Goal: Task Accomplishment & Management: Complete application form

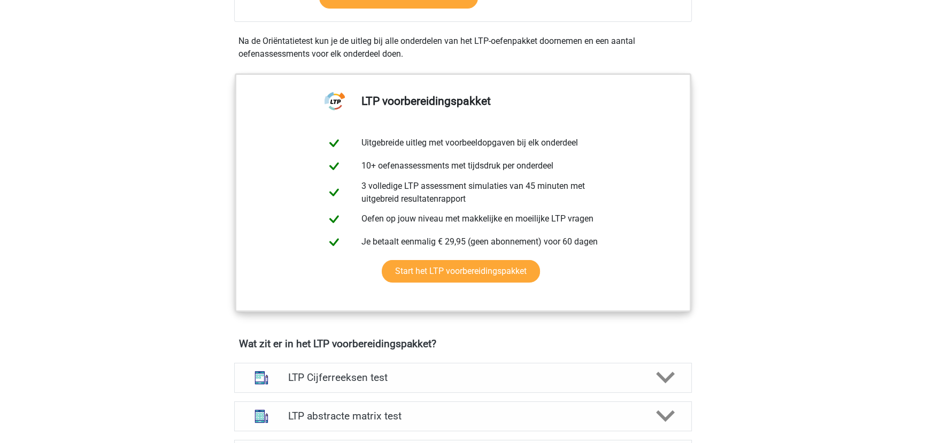
scroll to position [340, 0]
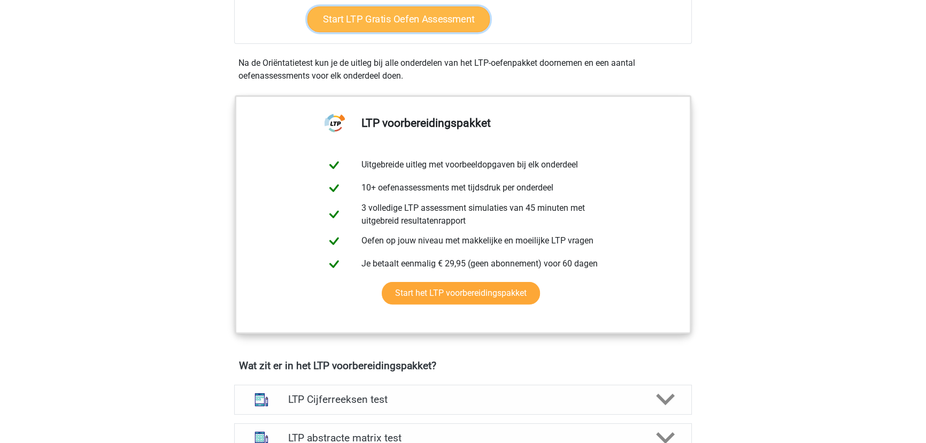
click at [418, 32] on link "Start LTP Gratis Oefen Assessment" at bounding box center [398, 19] width 183 height 26
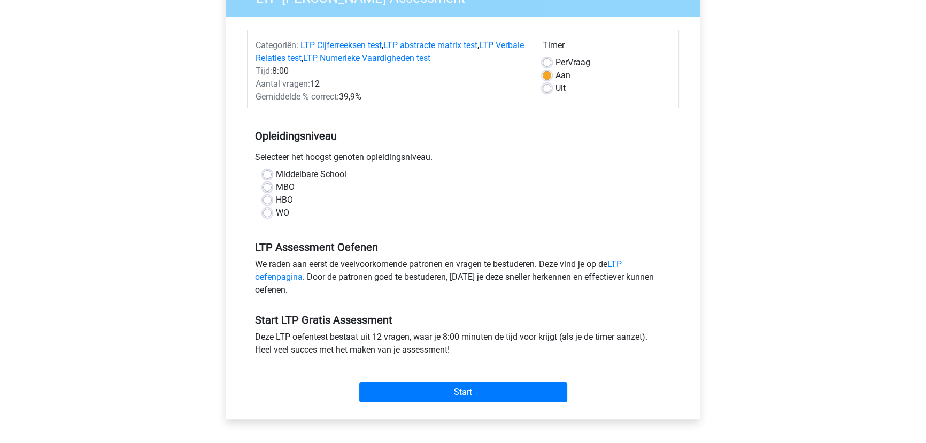
scroll to position [145, 0]
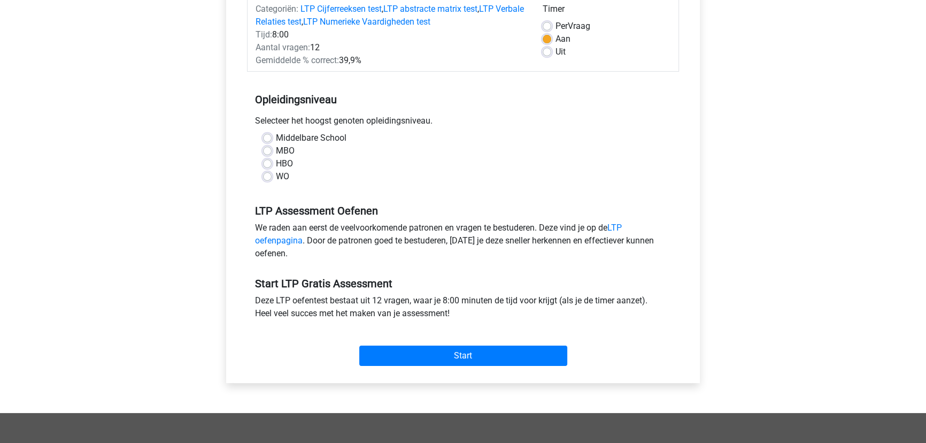
click at [290, 170] on label "HBO" at bounding box center [284, 163] width 17 height 13
click at [272, 168] on input "HBO" at bounding box center [267, 162] width 9 height 11
radio input "true"
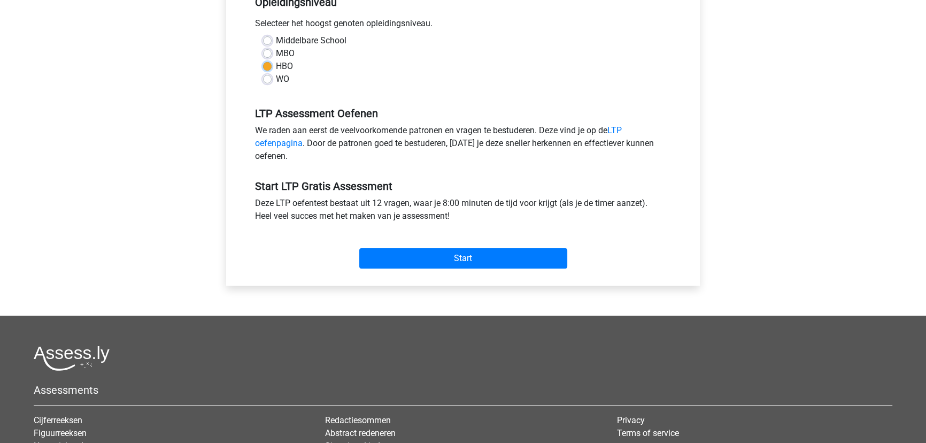
scroll to position [291, 0]
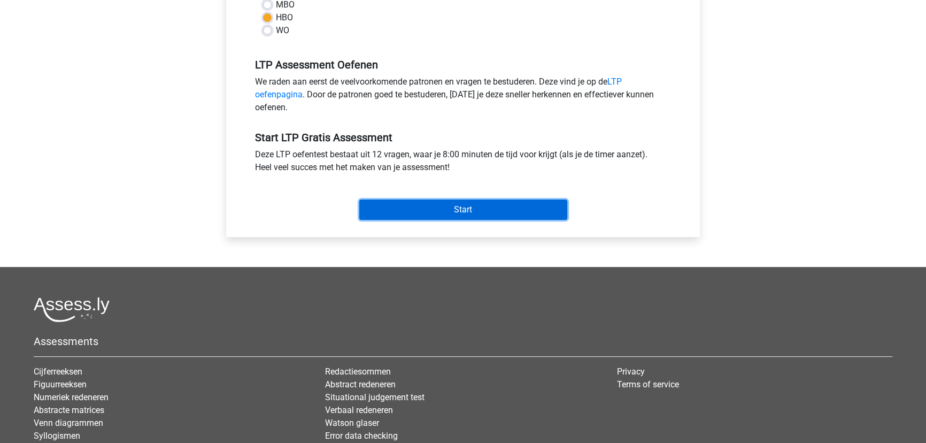
click at [459, 220] on input "Start" at bounding box center [463, 209] width 208 height 20
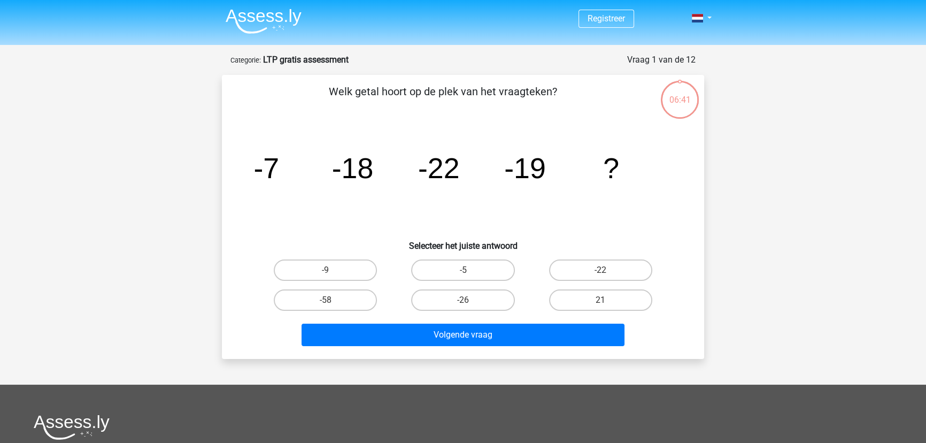
click at [333, 277] on input "-9" at bounding box center [329, 273] width 7 height 7
radio input "true"
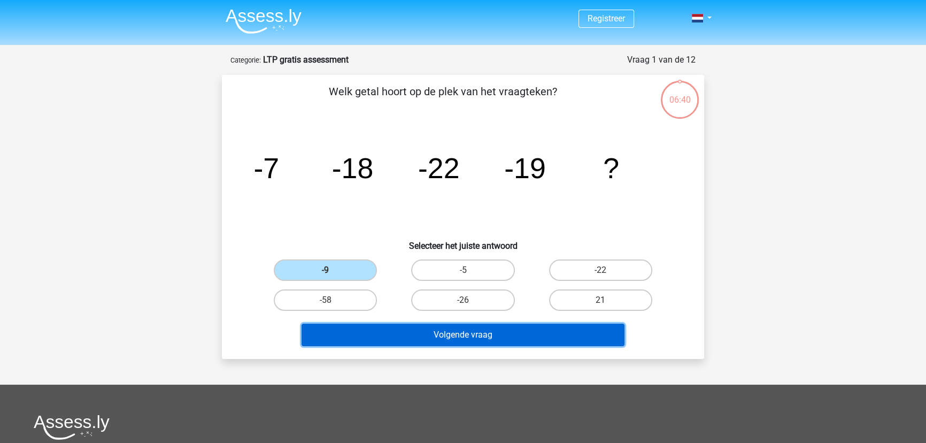
click at [450, 346] on button "Volgende vraag" at bounding box center [463, 334] width 323 height 22
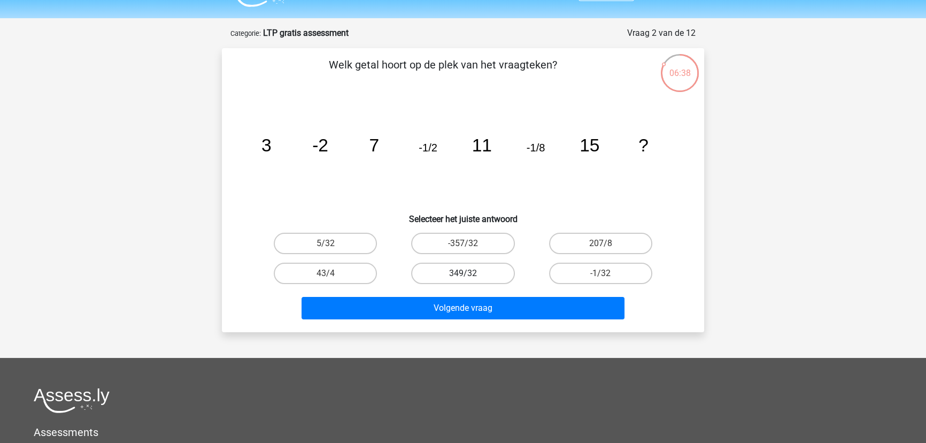
scroll to position [10, 0]
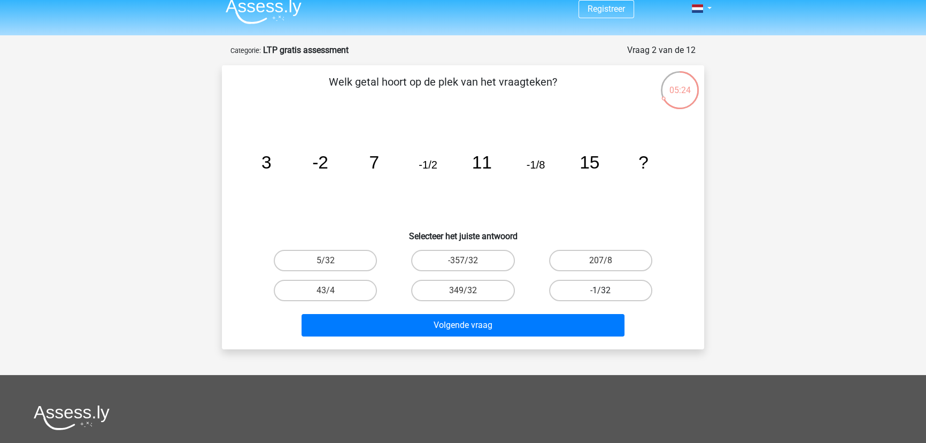
click at [607, 301] on label "-1/32" at bounding box center [600, 290] width 103 height 21
click at [607, 297] on input "-1/32" at bounding box center [603, 293] width 7 height 7
radio input "true"
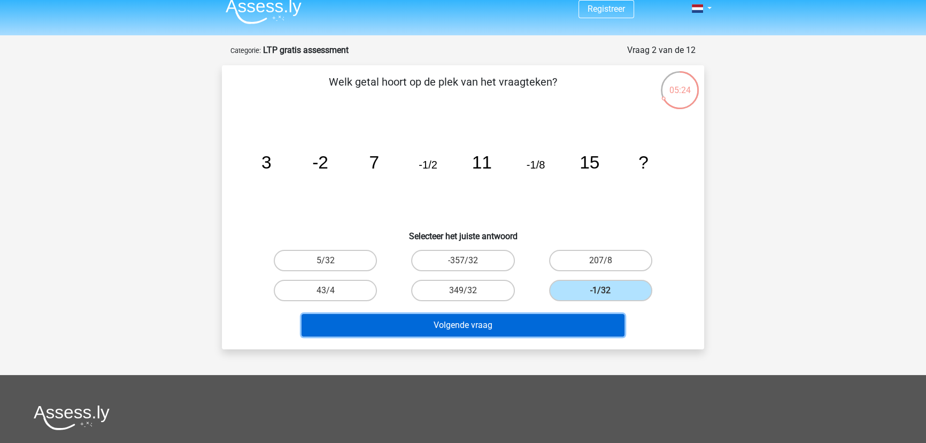
click at [509, 336] on button "Volgende vraag" at bounding box center [463, 325] width 323 height 22
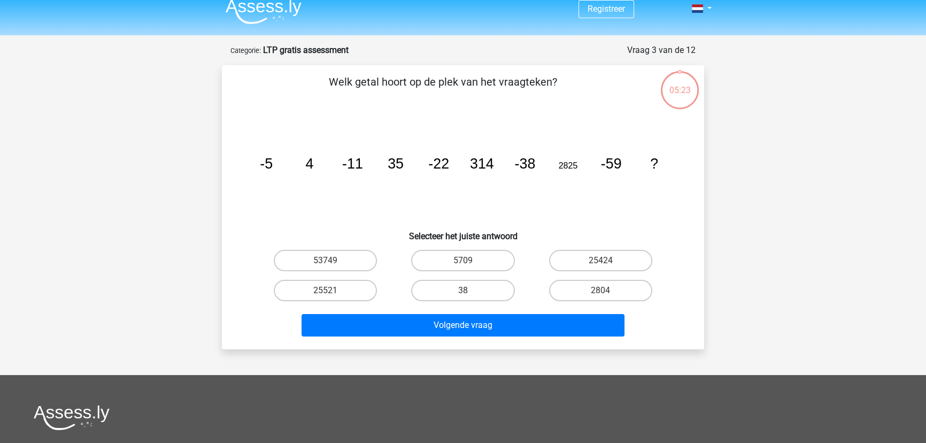
scroll to position [58, 0]
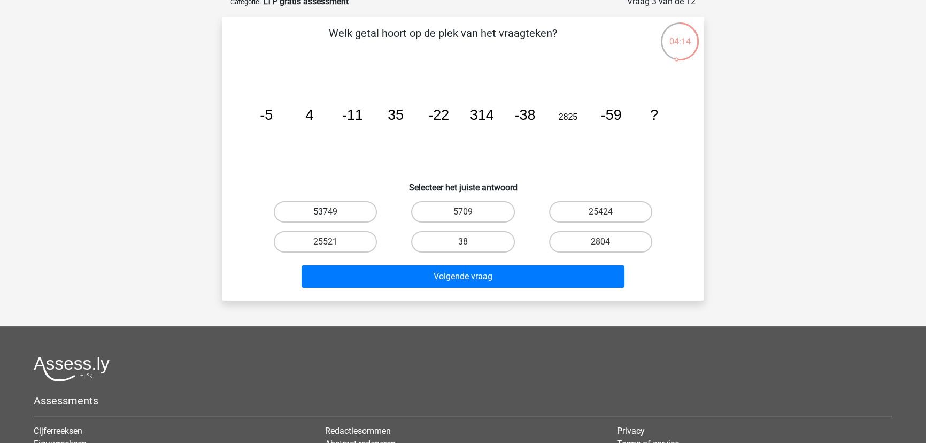
click at [314, 222] on label "53749" at bounding box center [325, 211] width 103 height 21
click at [326, 219] on input "53749" at bounding box center [329, 215] width 7 height 7
radio input "true"
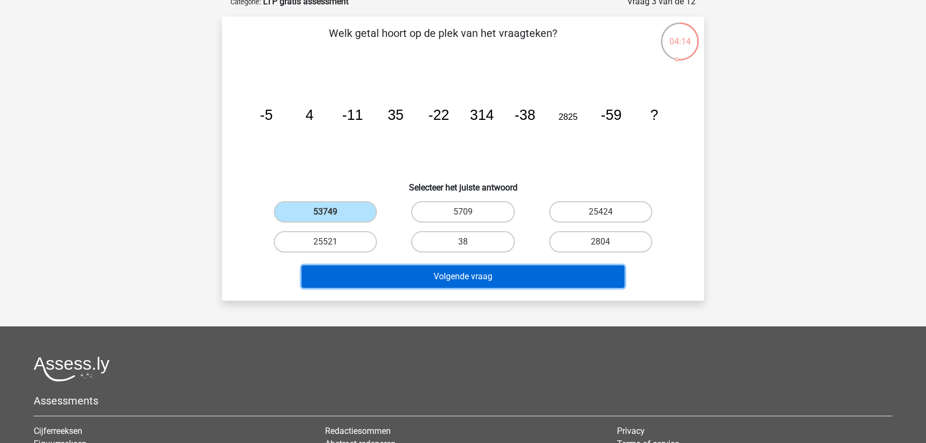
click at [421, 288] on button "Volgende vraag" at bounding box center [463, 276] width 323 height 22
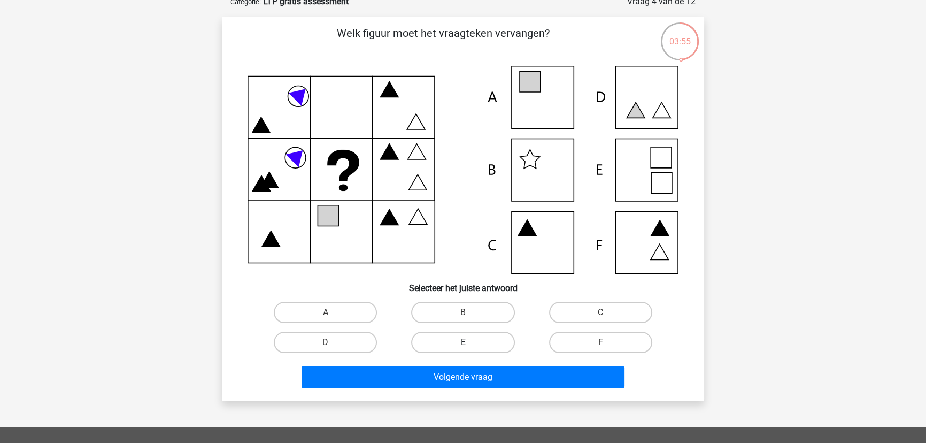
click at [465, 353] on label "E" at bounding box center [462, 341] width 103 height 21
click at [465, 349] on input "E" at bounding box center [466, 345] width 7 height 7
radio input "true"
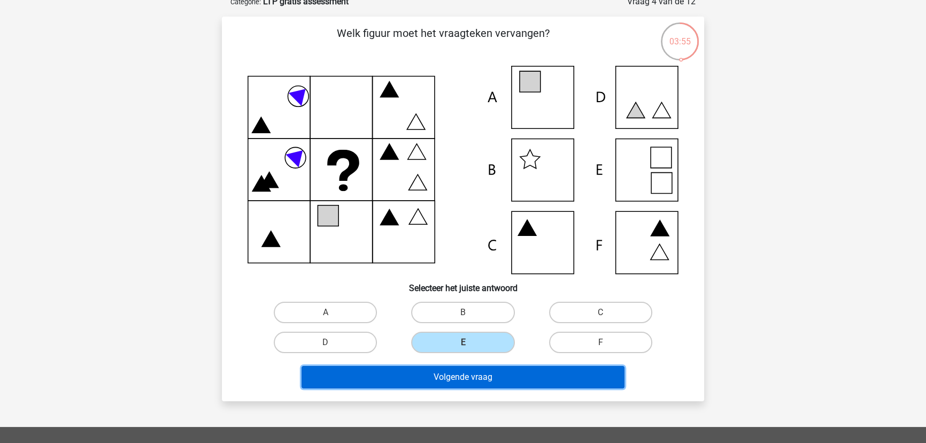
click at [468, 388] on button "Volgende vraag" at bounding box center [463, 377] width 323 height 22
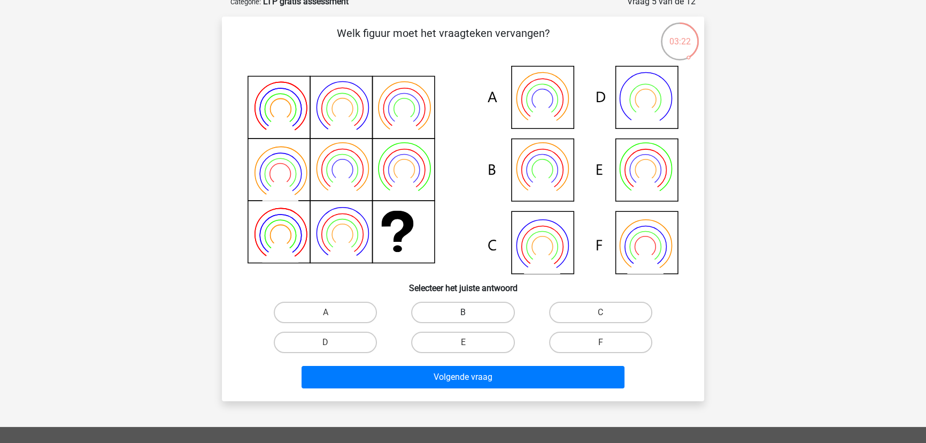
click at [454, 323] on label "B" at bounding box center [462, 312] width 103 height 21
click at [463, 319] on input "B" at bounding box center [466, 315] width 7 height 7
radio input "true"
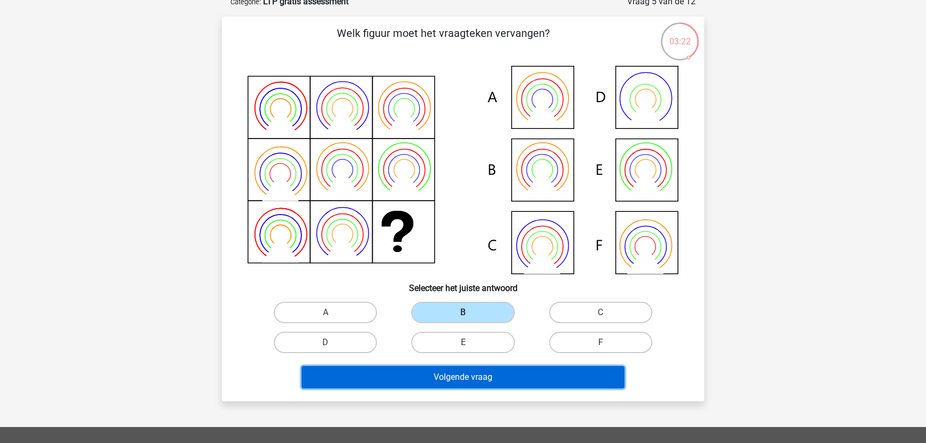
click at [466, 388] on button "Volgende vraag" at bounding box center [463, 377] width 323 height 22
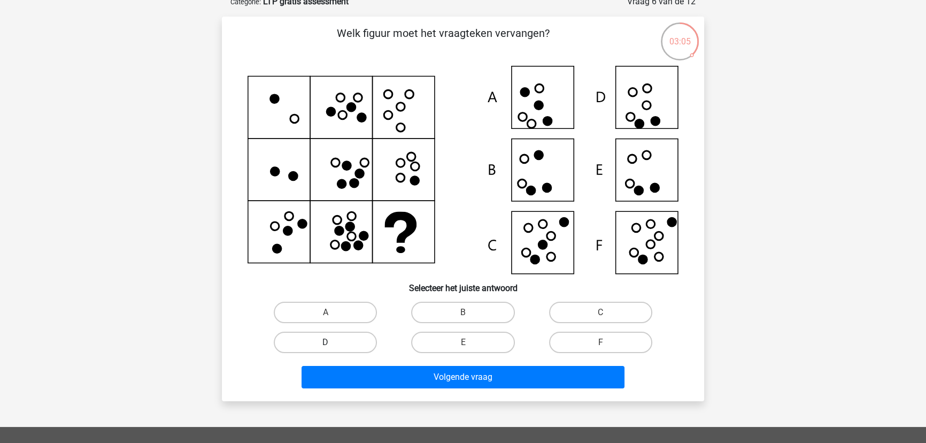
click at [341, 353] on label "D" at bounding box center [325, 341] width 103 height 21
click at [333, 349] on input "D" at bounding box center [329, 345] width 7 height 7
radio input "true"
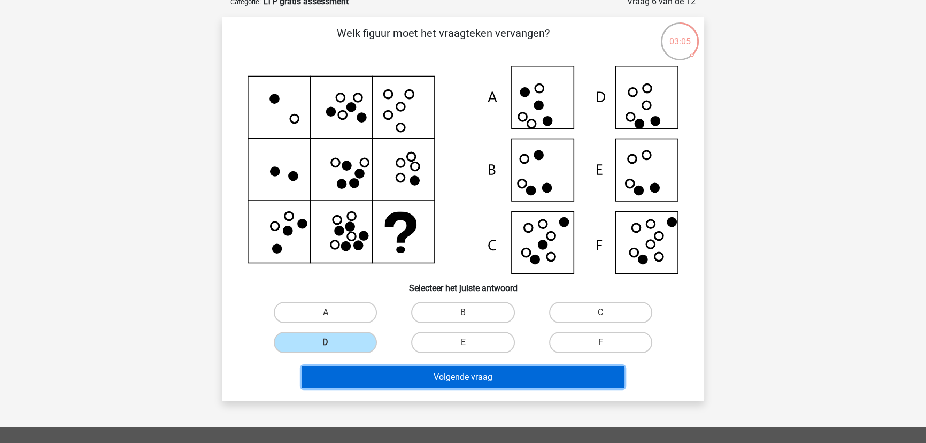
drag, startPoint x: 396, startPoint y: 412, endPoint x: 399, endPoint y: 407, distance: 6.5
click at [396, 388] on button "Volgende vraag" at bounding box center [463, 377] width 323 height 22
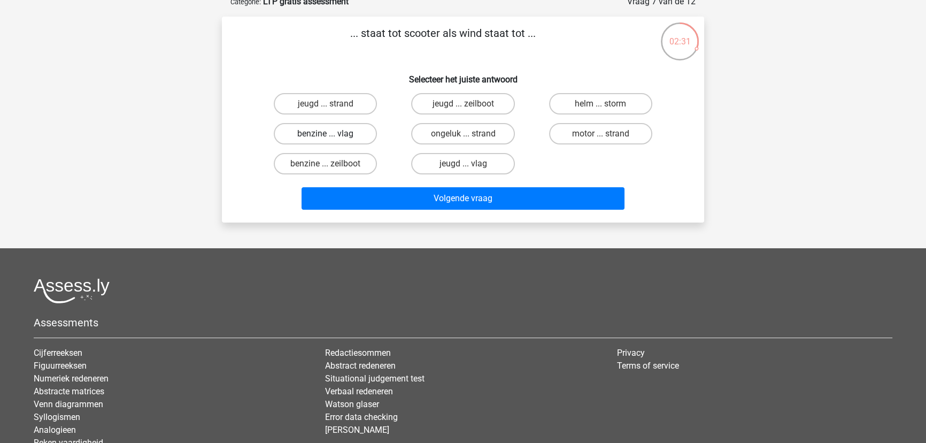
click at [360, 144] on label "benzine ... vlag" at bounding box center [325, 133] width 103 height 21
click at [333, 141] on input "benzine ... vlag" at bounding box center [329, 137] width 7 height 7
radio input "true"
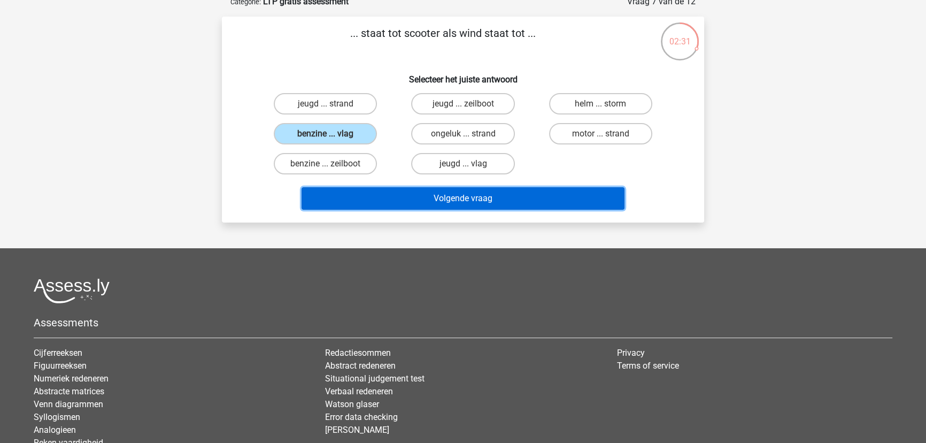
click at [422, 210] on button "Volgende vraag" at bounding box center [463, 198] width 323 height 22
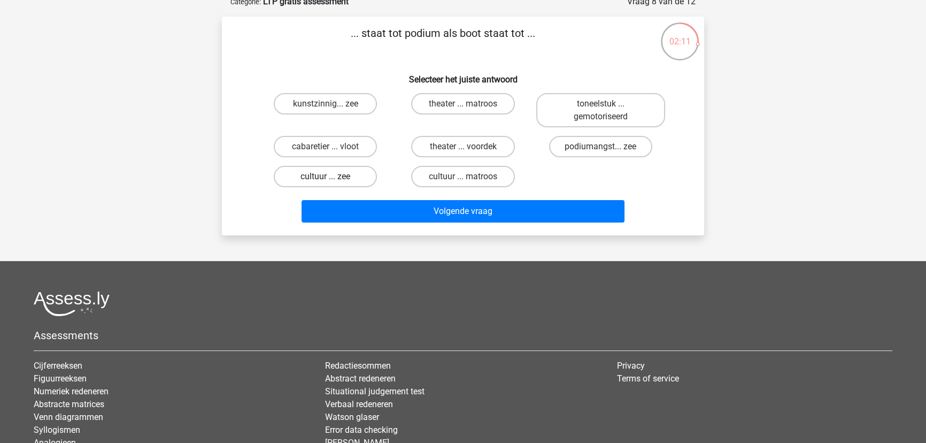
click at [349, 187] on label "cultuur ... zee" at bounding box center [325, 176] width 103 height 21
click at [333, 183] on input "cultuur ... zee" at bounding box center [329, 179] width 7 height 7
radio input "true"
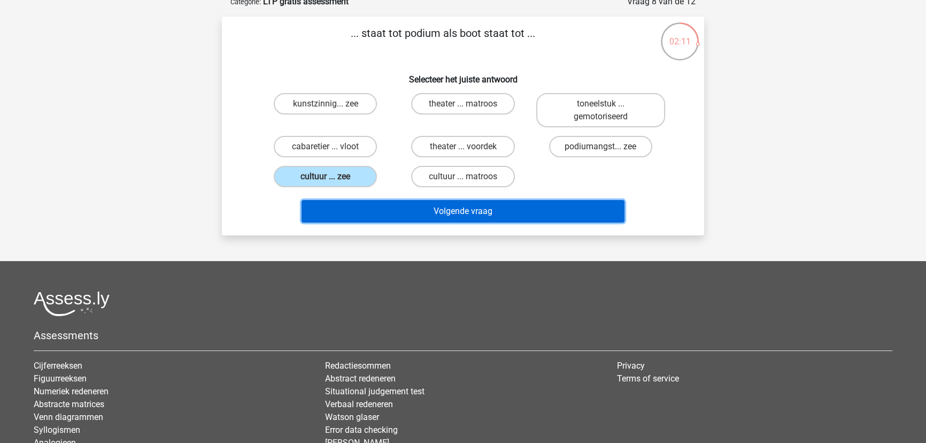
click at [412, 222] on button "Volgende vraag" at bounding box center [463, 211] width 323 height 22
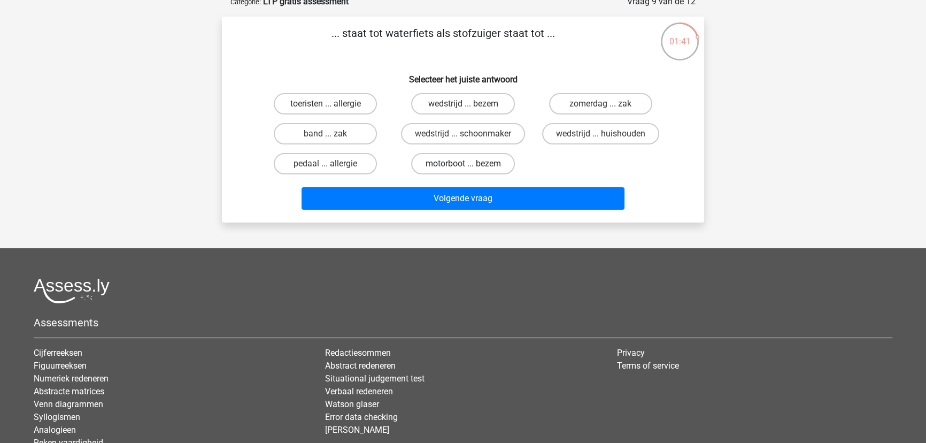
click at [462, 174] on label "motorboot ... bezem" at bounding box center [462, 163] width 103 height 21
click at [463, 171] on input "motorboot ... bezem" at bounding box center [466, 167] width 7 height 7
radio input "true"
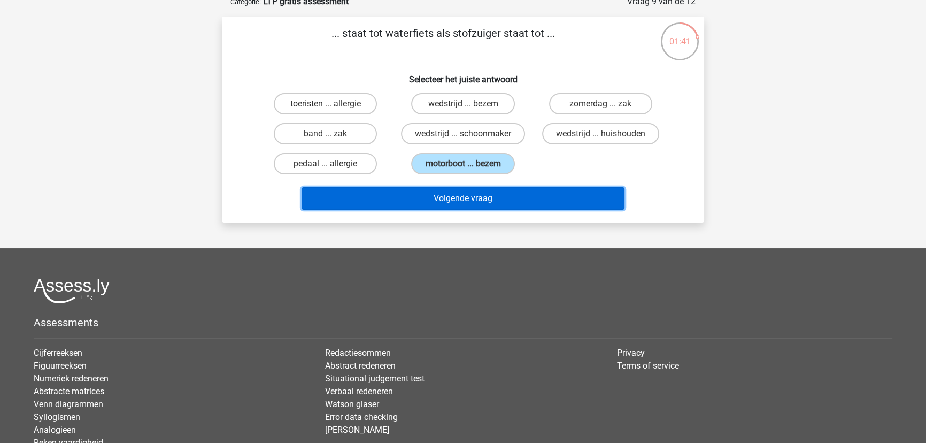
click at [474, 210] on button "Volgende vraag" at bounding box center [463, 198] width 323 height 22
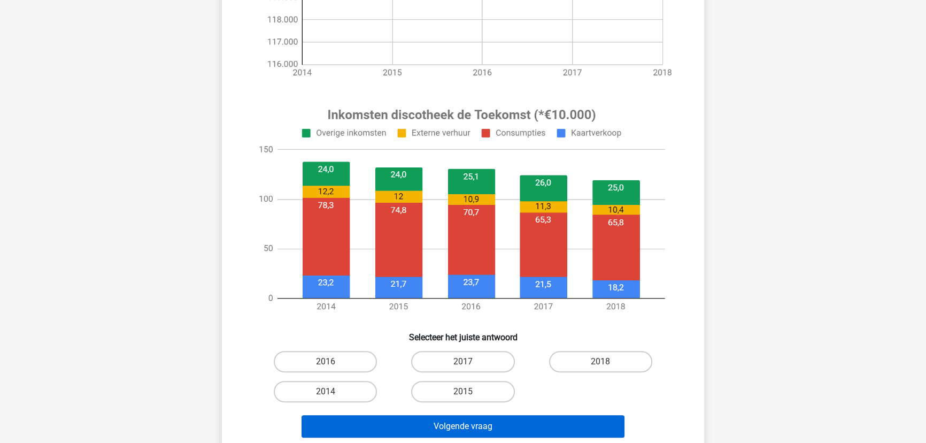
scroll to position [350, 0]
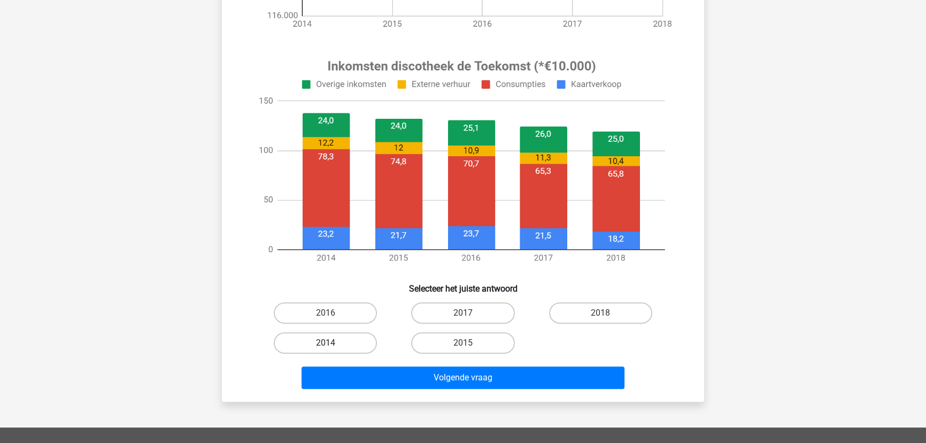
click at [323, 353] on label "2014" at bounding box center [325, 342] width 103 height 21
click at [326, 350] on input "2014" at bounding box center [329, 346] width 7 height 7
radio input "true"
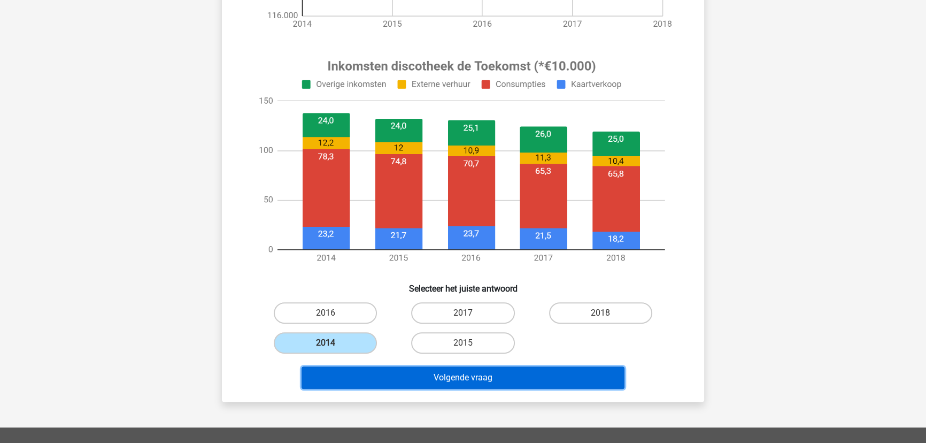
click at [474, 389] on button "Volgende vraag" at bounding box center [463, 377] width 323 height 22
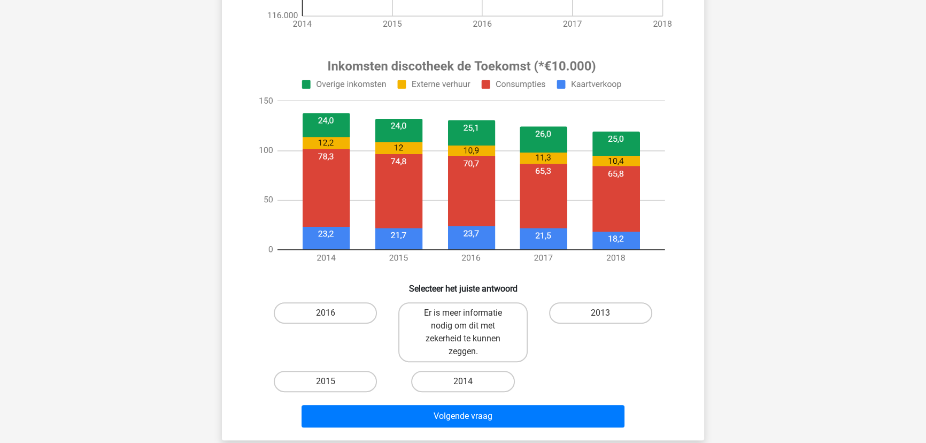
click at [357, 342] on div "2016" at bounding box center [325, 332] width 129 height 60
click at [340, 323] on label "2016" at bounding box center [325, 312] width 103 height 21
click at [333, 320] on input "2016" at bounding box center [329, 316] width 7 height 7
radio input "true"
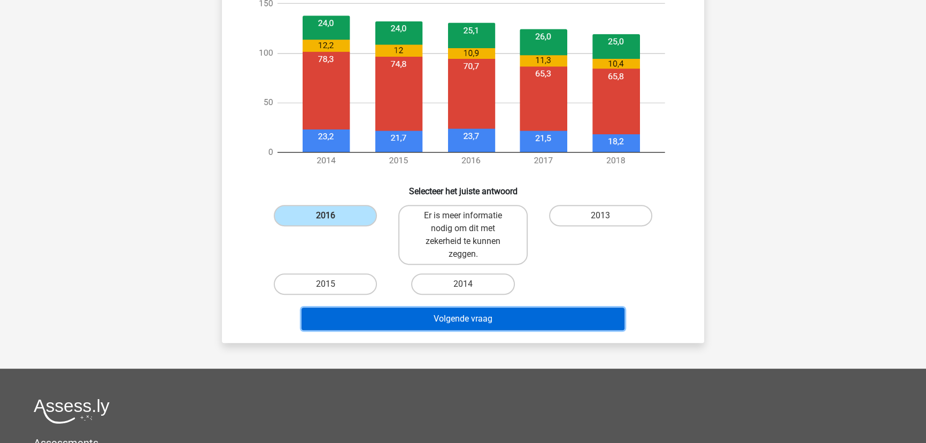
click at [413, 330] on button "Volgende vraag" at bounding box center [463, 318] width 323 height 22
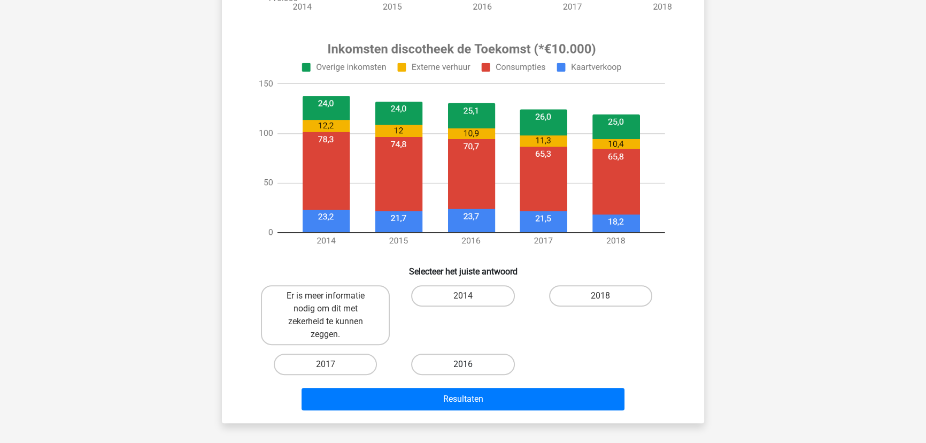
scroll to position [398, 0]
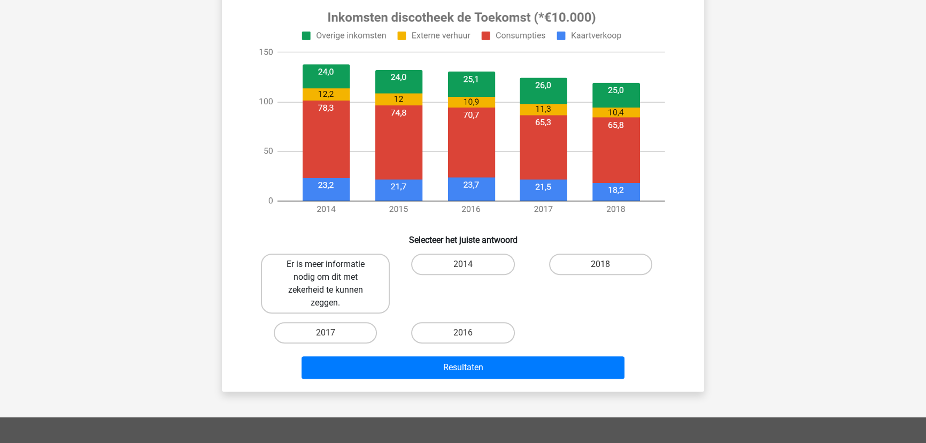
click at [298, 313] on label "Er is meer informatie nodig om dit met zekerheid te kunnen zeggen." at bounding box center [325, 283] width 129 height 60
click at [326, 271] on input "Er is meer informatie nodig om dit met zekerheid te kunnen zeggen." at bounding box center [329, 267] width 7 height 7
radio input "true"
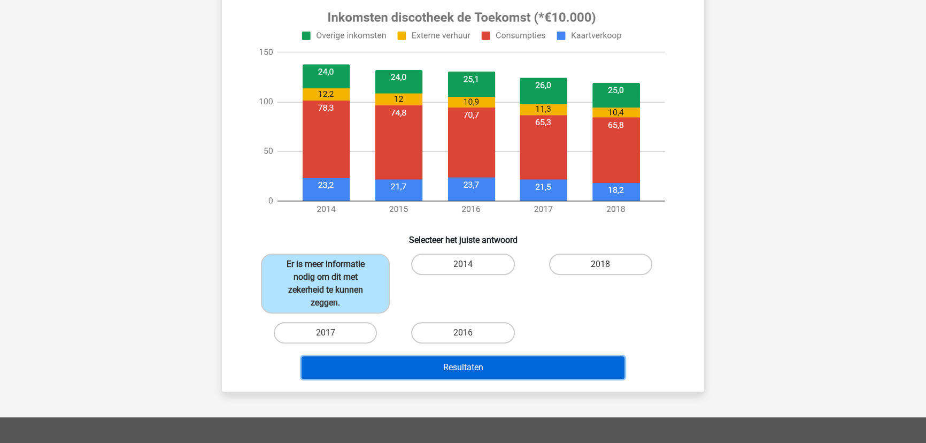
click at [458, 378] on button "Resultaten" at bounding box center [463, 367] width 323 height 22
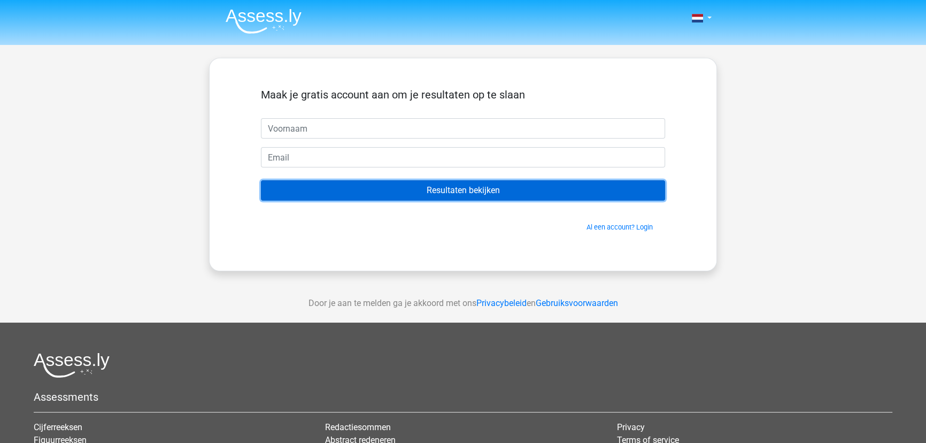
click at [482, 200] on input "Resultaten bekijken" at bounding box center [463, 190] width 404 height 20
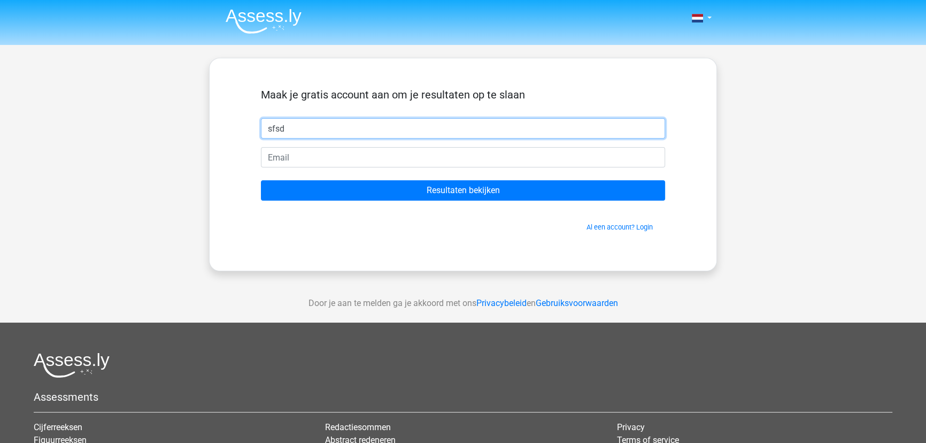
type input "sfsd"
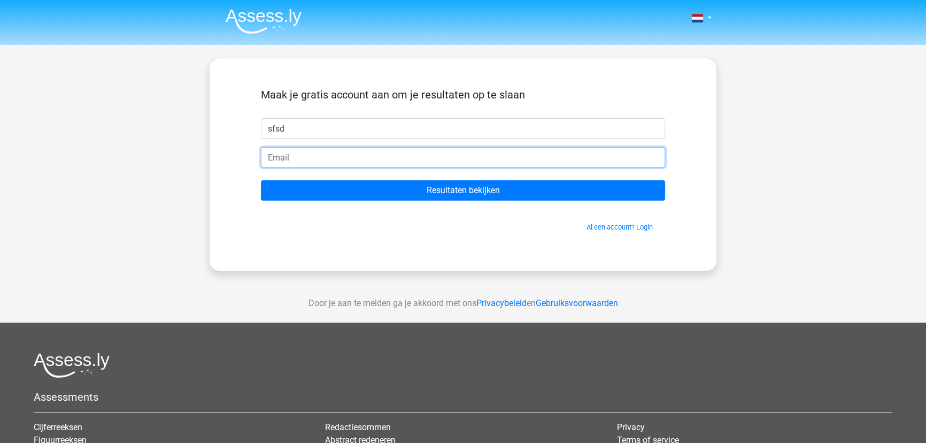
click at [376, 167] on input "email" at bounding box center [463, 157] width 404 height 20
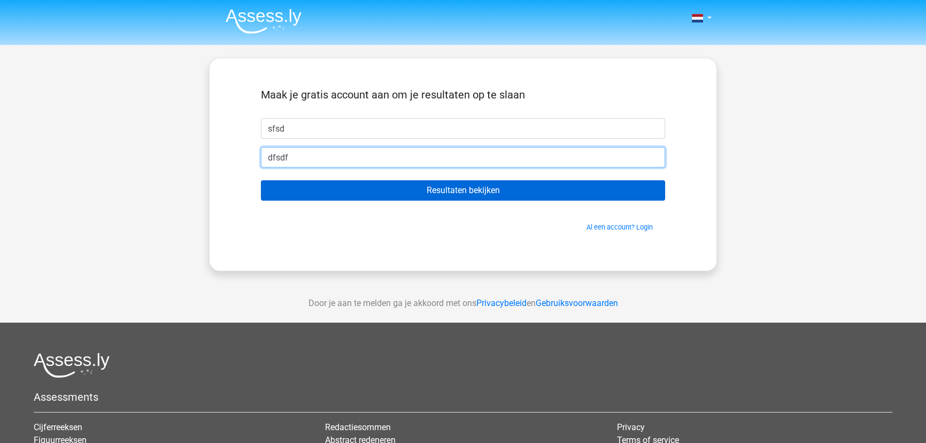
type input "dfsdf"
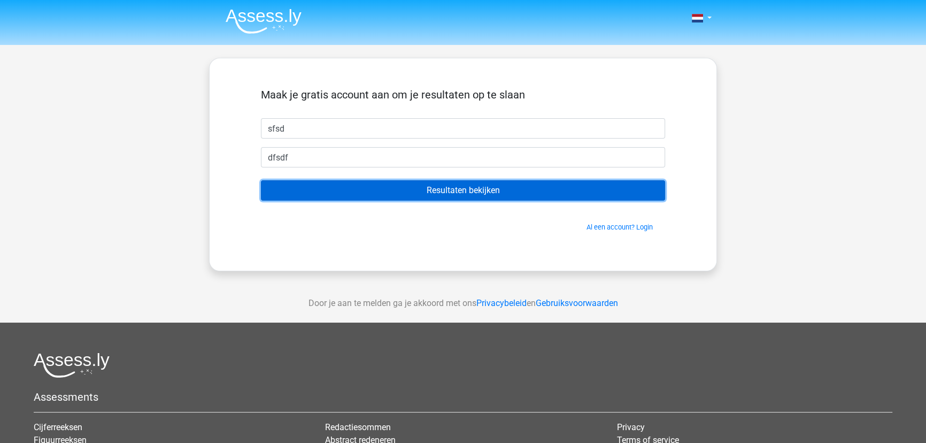
click at [412, 200] on input "Resultaten bekijken" at bounding box center [463, 190] width 404 height 20
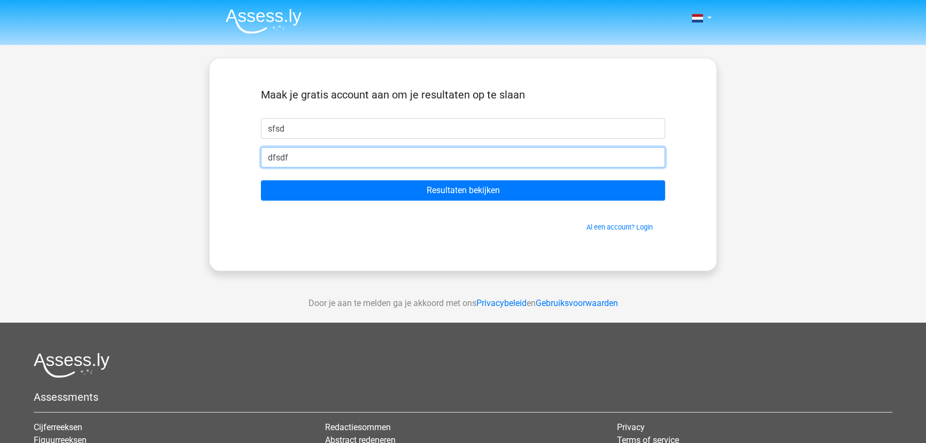
drag, startPoint x: 347, startPoint y: 182, endPoint x: 208, endPoint y: 183, distance: 138.5
click at [209, 183] on div "Maak je gratis account aan om je resultaten op te slaan sfsd dfsdf Resultaten b…" at bounding box center [463, 164] width 508 height 213
paste input "znhsegfncqsvsfakgd"
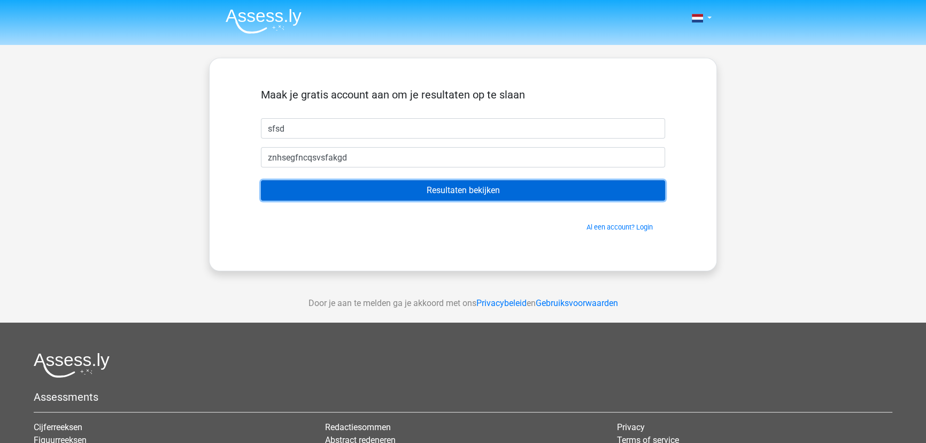
click at [357, 200] on input "Resultaten bekijken" at bounding box center [463, 190] width 404 height 20
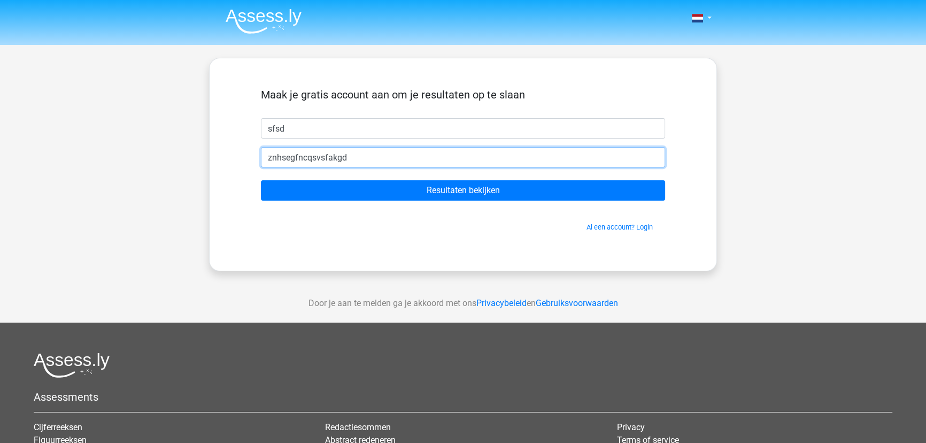
drag, startPoint x: 405, startPoint y: 176, endPoint x: 268, endPoint y: 183, distance: 137.0
click at [270, 167] on div "znhsegfncqsvsfakgd" at bounding box center [463, 157] width 420 height 20
paste input "@[DOMAIN_NAME]"
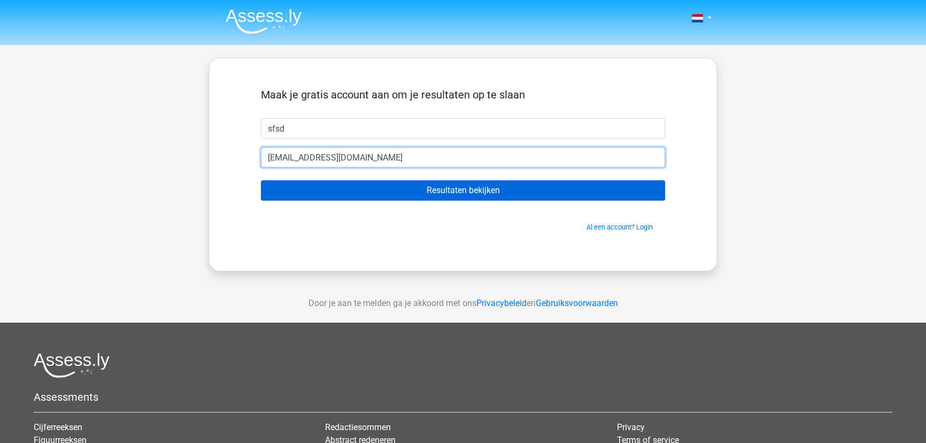
type input "[EMAIL_ADDRESS][DOMAIN_NAME]"
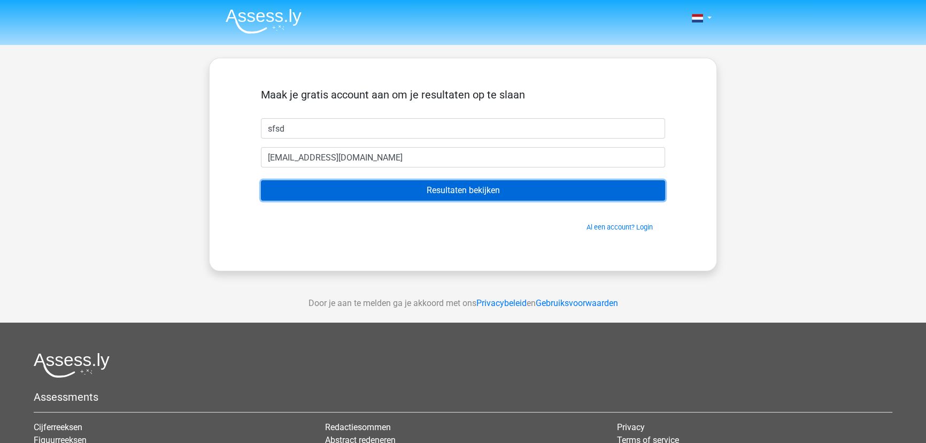
click at [323, 200] on input "Resultaten bekijken" at bounding box center [463, 190] width 404 height 20
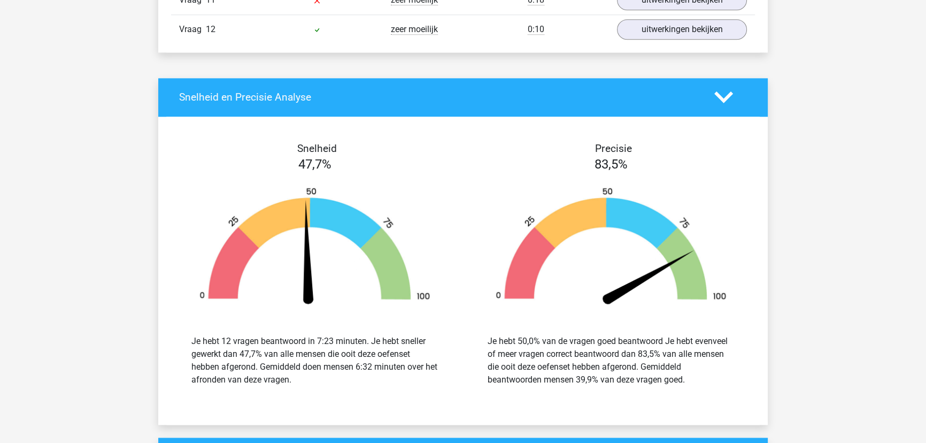
scroll to position [1361, 0]
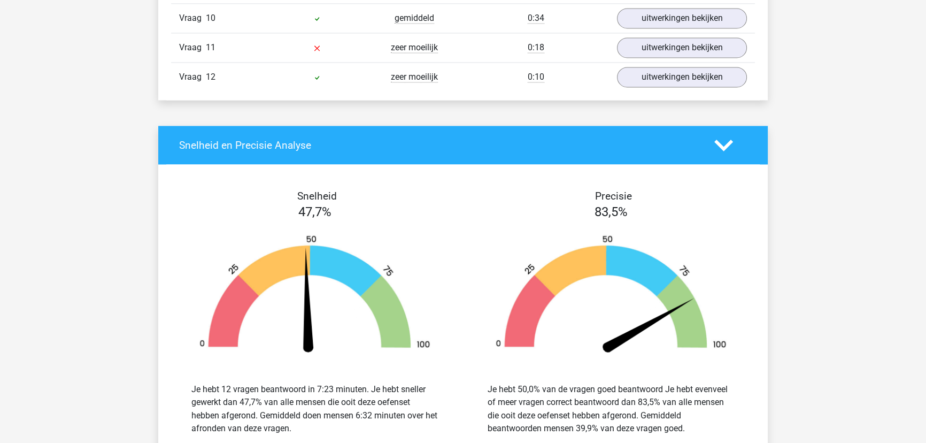
scroll to position [2138, 0]
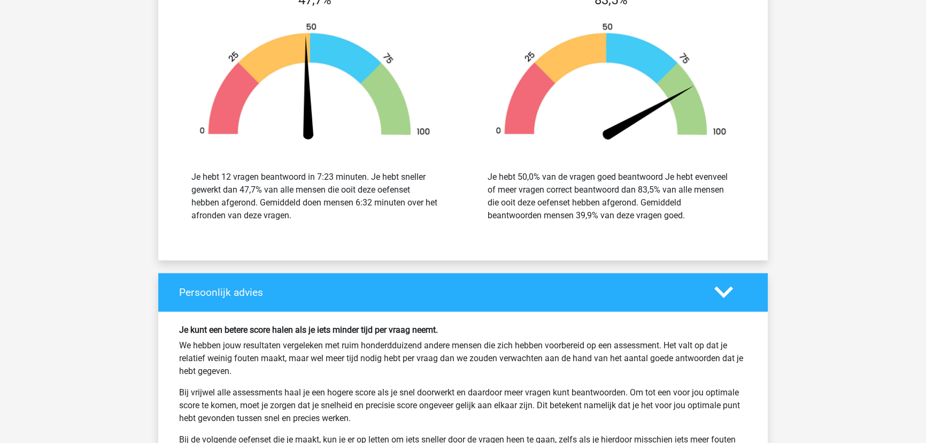
scroll to position [2867, 0]
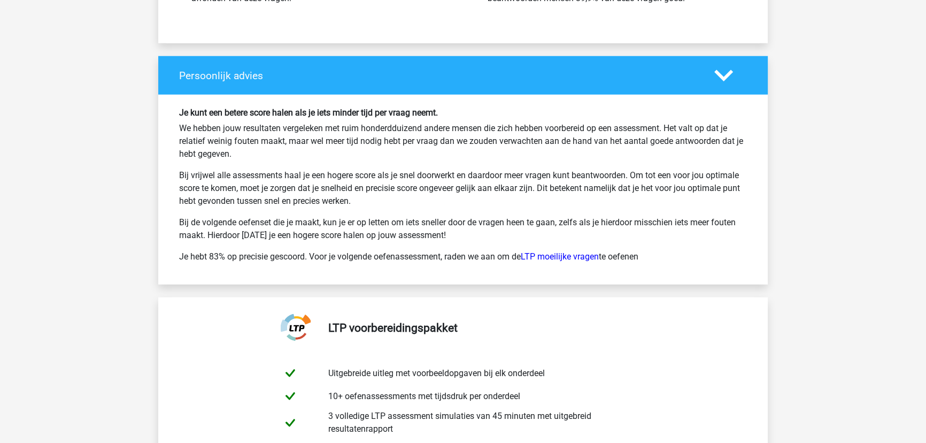
scroll to position [3596, 0]
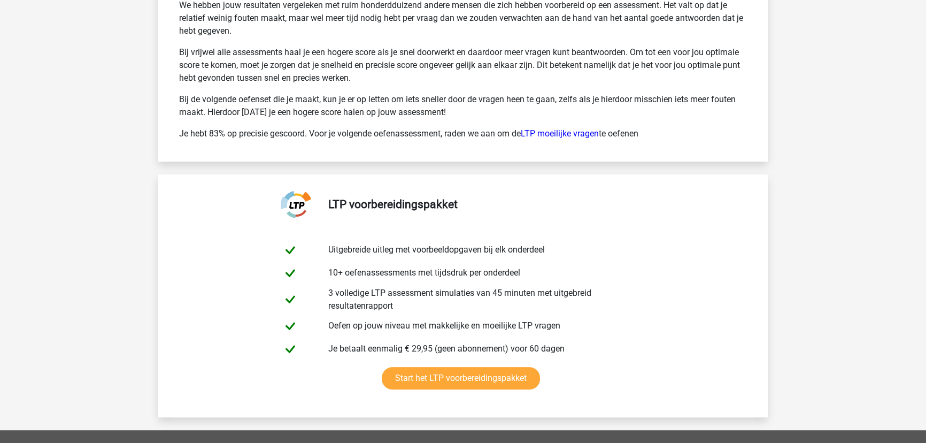
scroll to position [5880, 0]
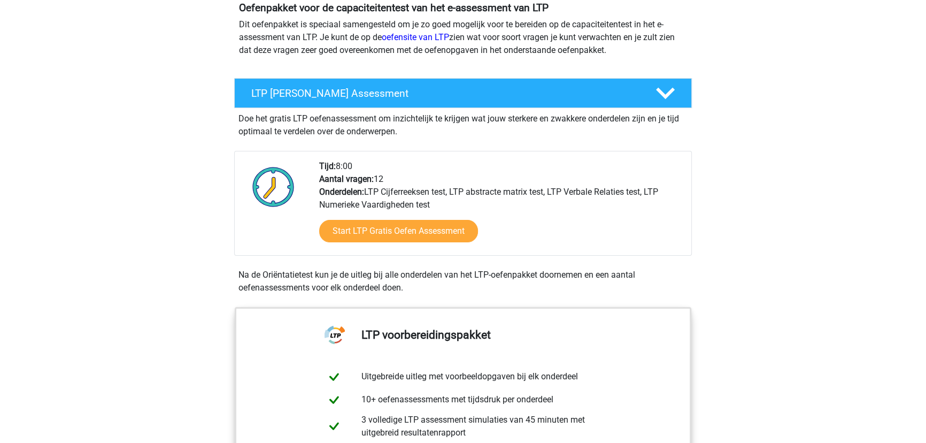
scroll to position [145, 0]
